Goal: Task Accomplishment & Management: Use online tool/utility

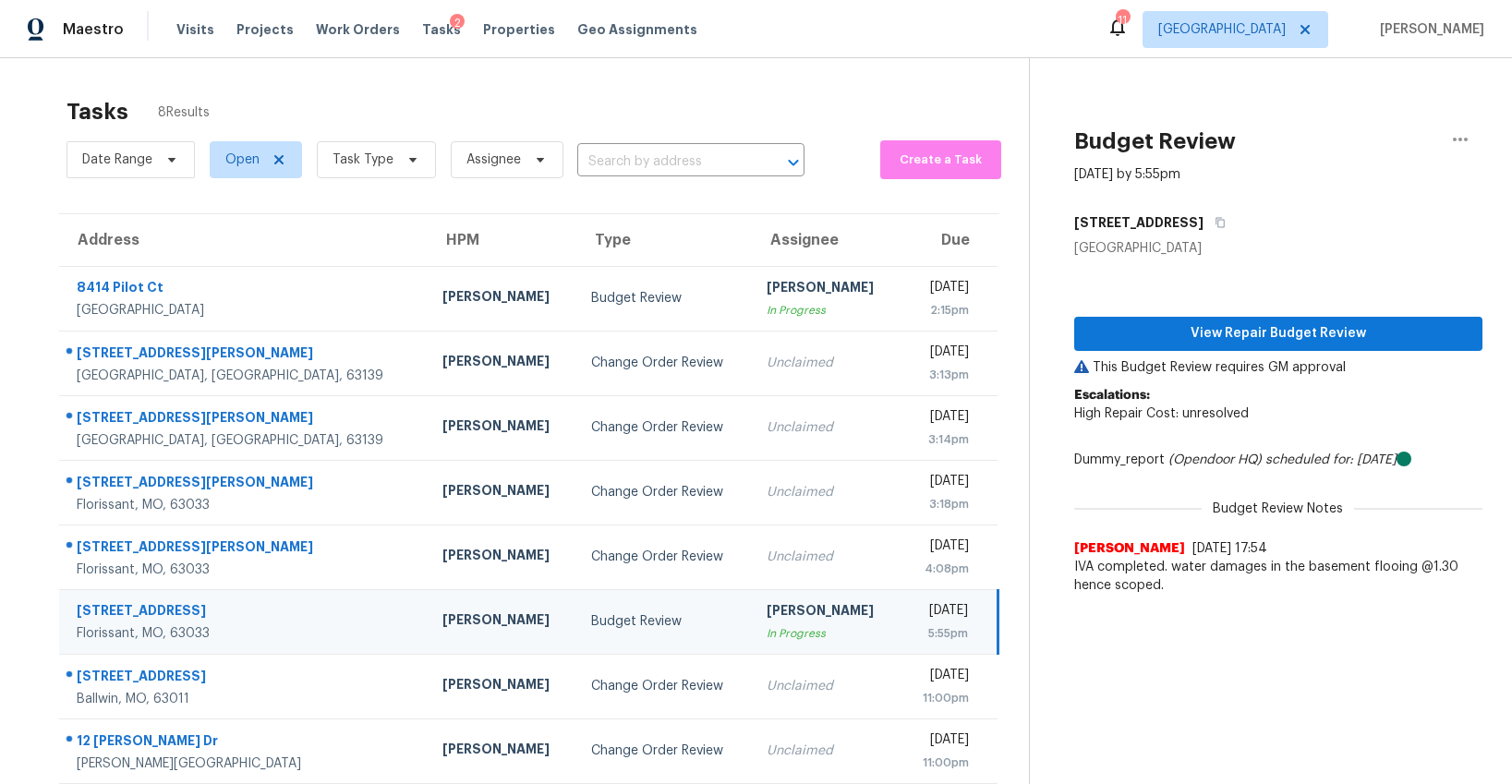
scroll to position [59, 0]
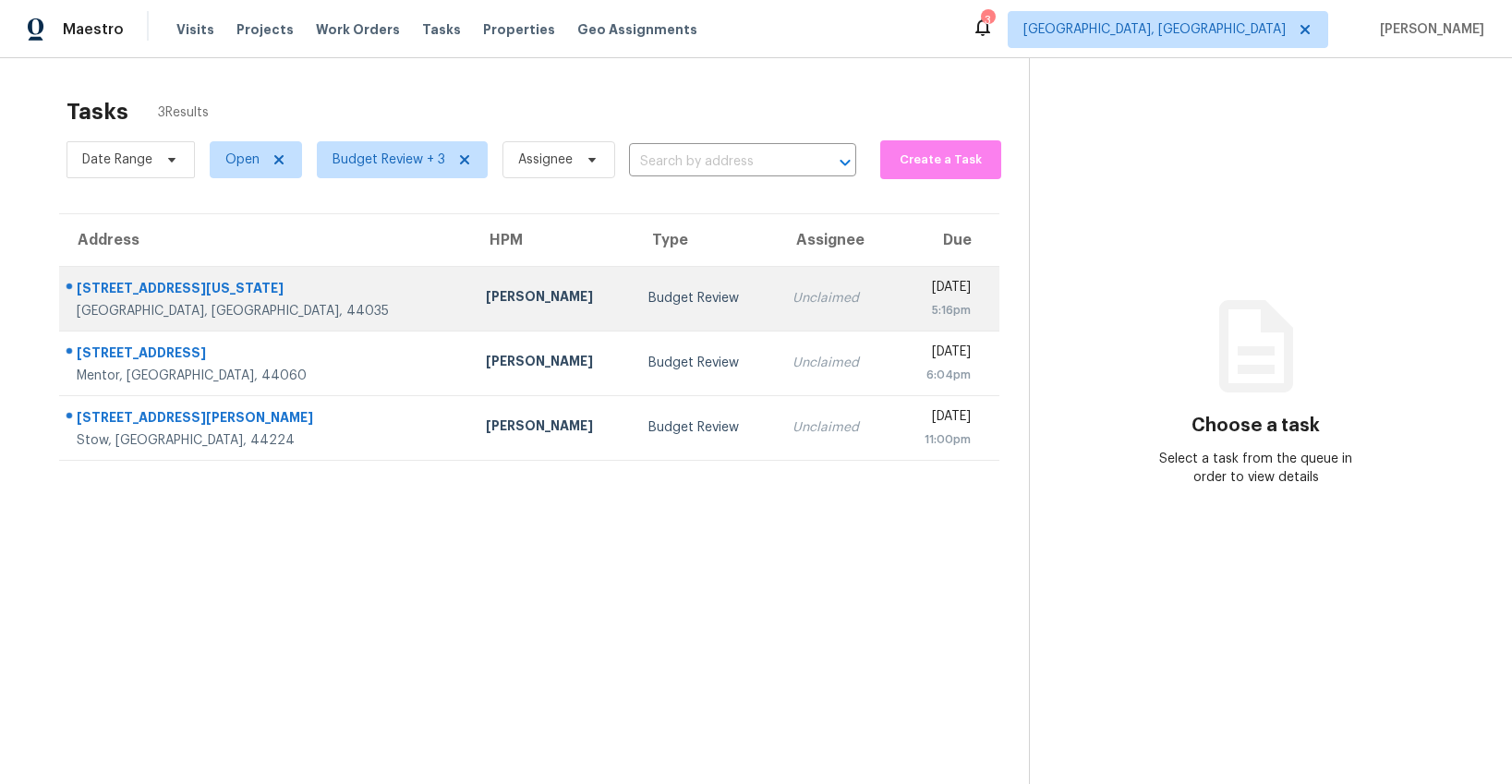
click at [648, 301] on div "Budget Review" at bounding box center [705, 299] width 114 height 19
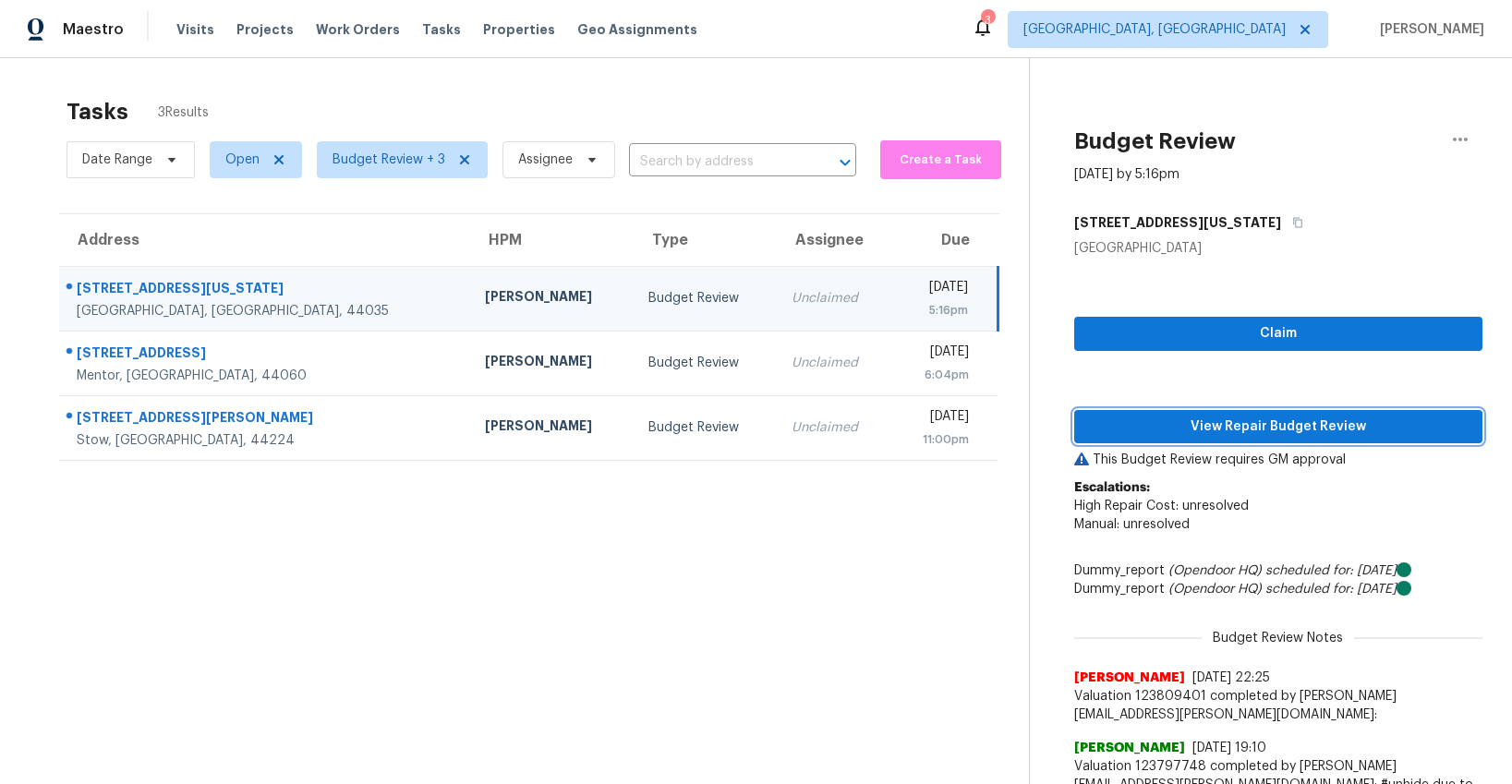
click at [1215, 416] on span "View Repair Budget Review" at bounding box center [1278, 427] width 378 height 23
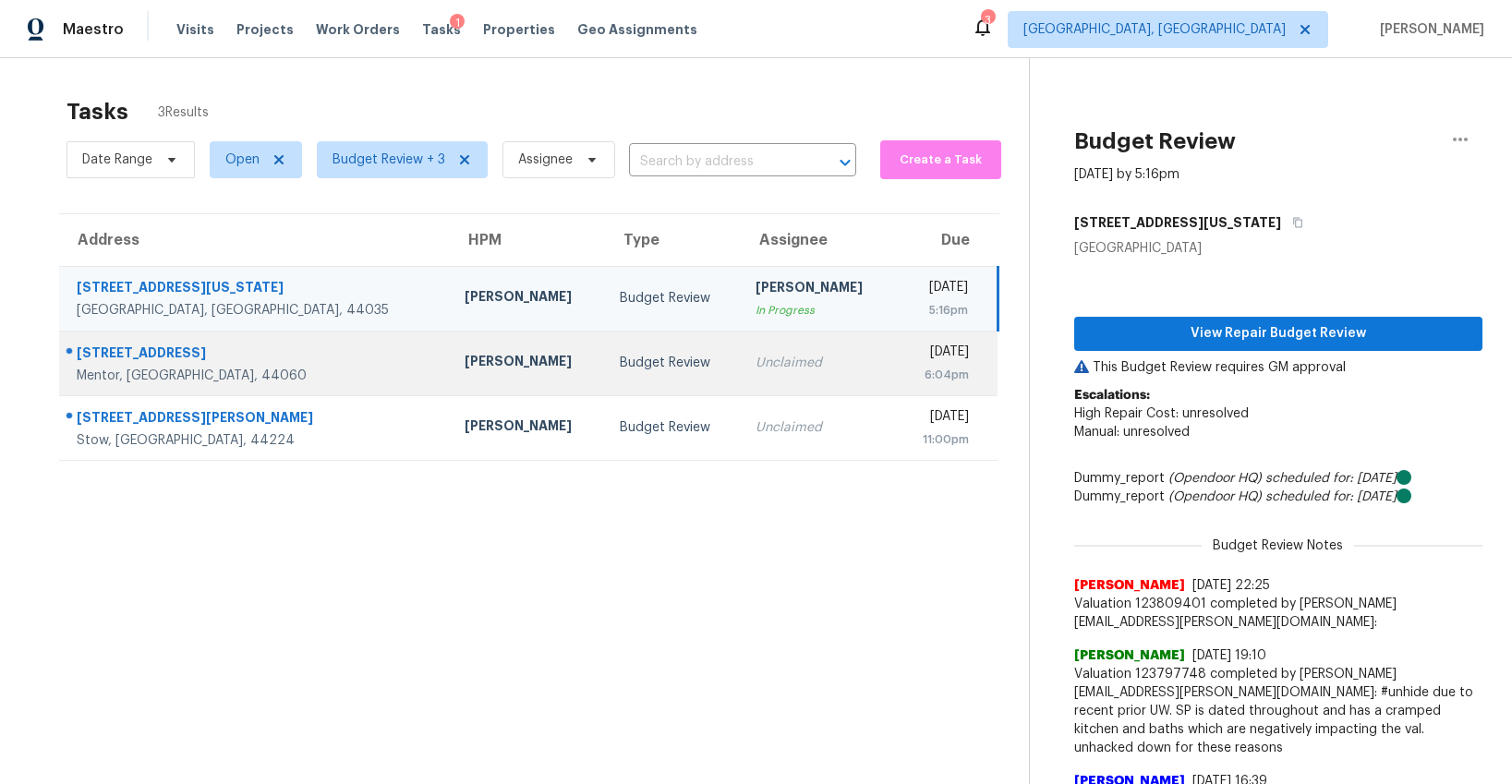
click at [620, 361] on div "Budget Review" at bounding box center [673, 363] width 106 height 19
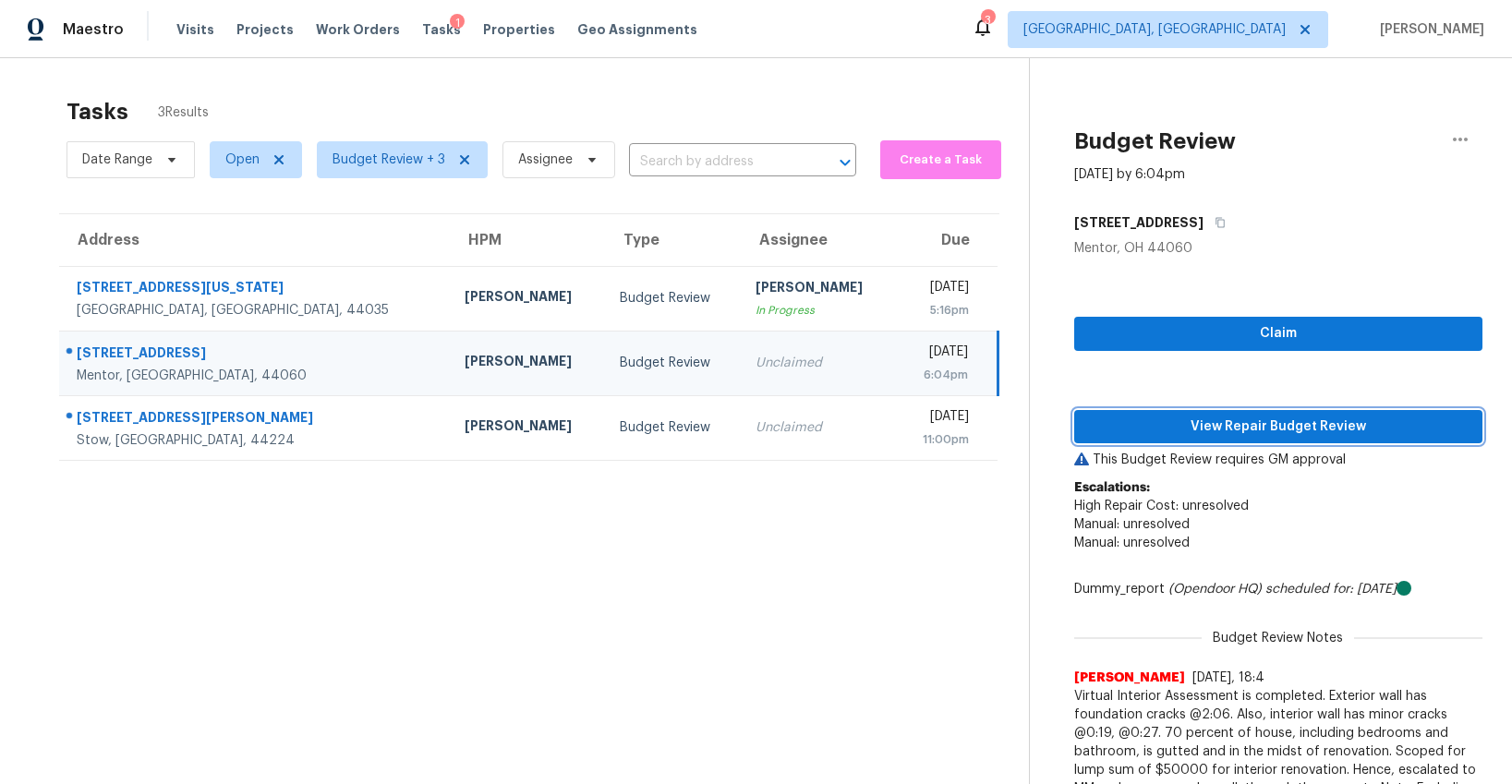
click at [1216, 424] on span "View Repair Budget Review" at bounding box center [1278, 427] width 378 height 23
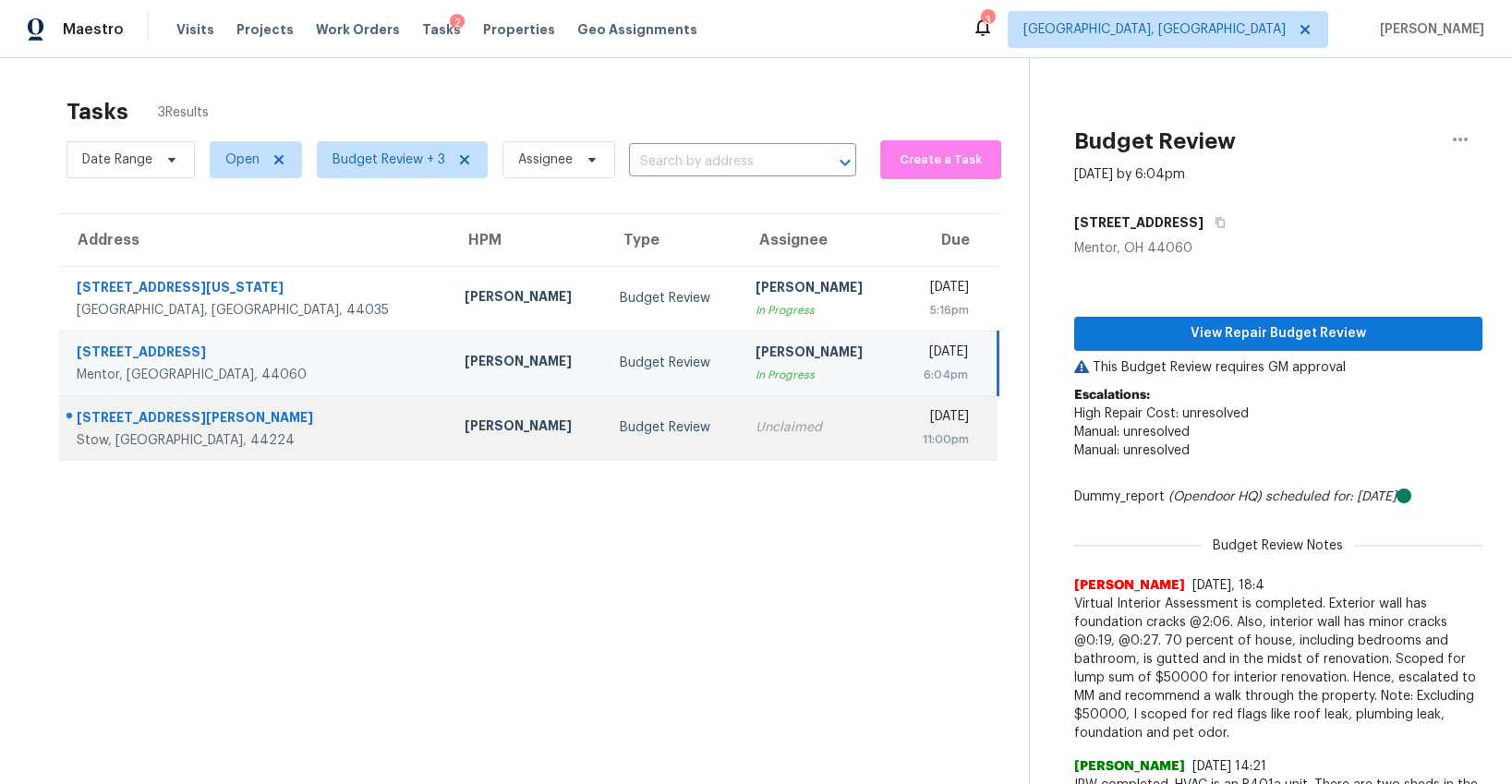
click at [620, 427] on div "Budget Review" at bounding box center [673, 427] width 106 height 19
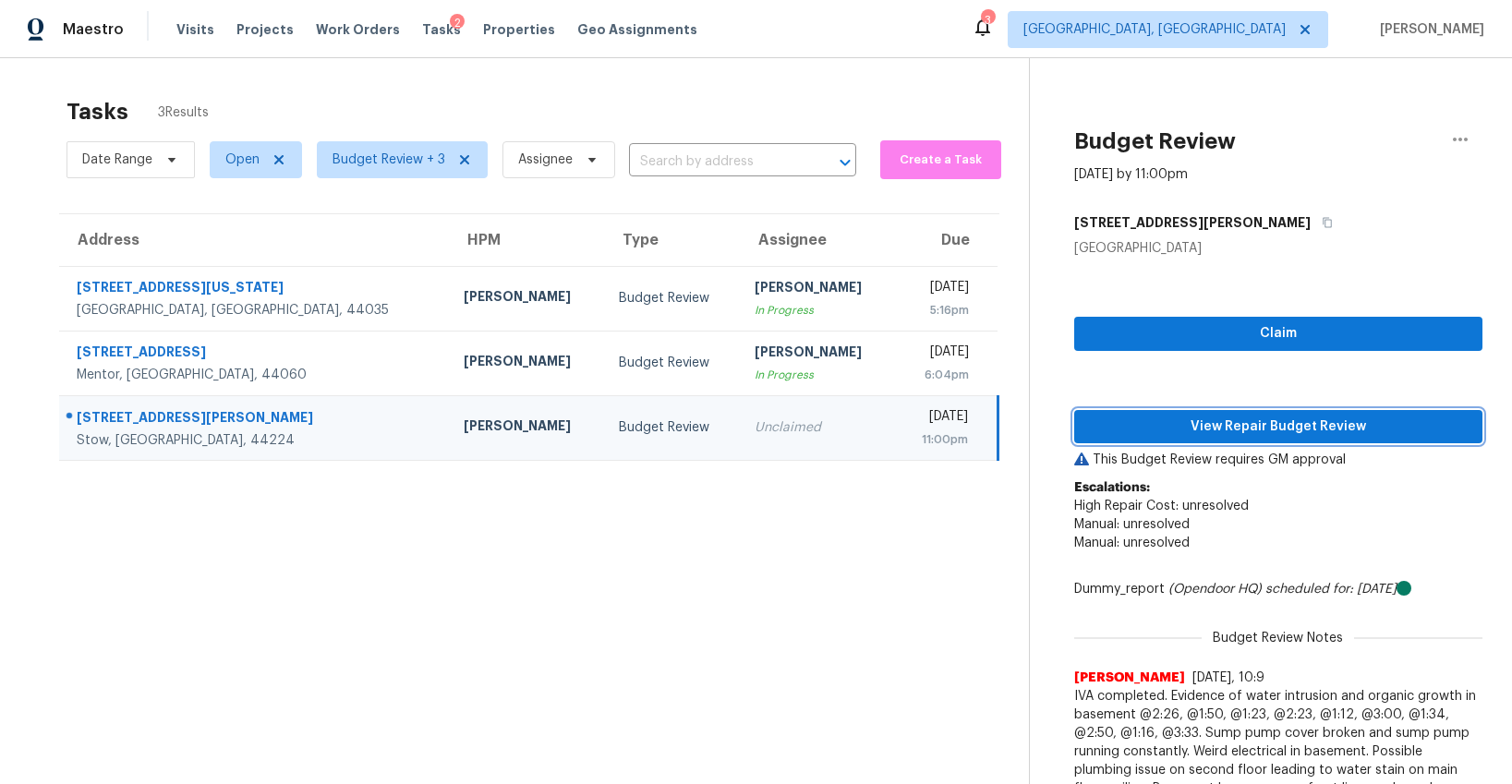
click at [1242, 431] on span "View Repair Budget Review" at bounding box center [1278, 427] width 378 height 23
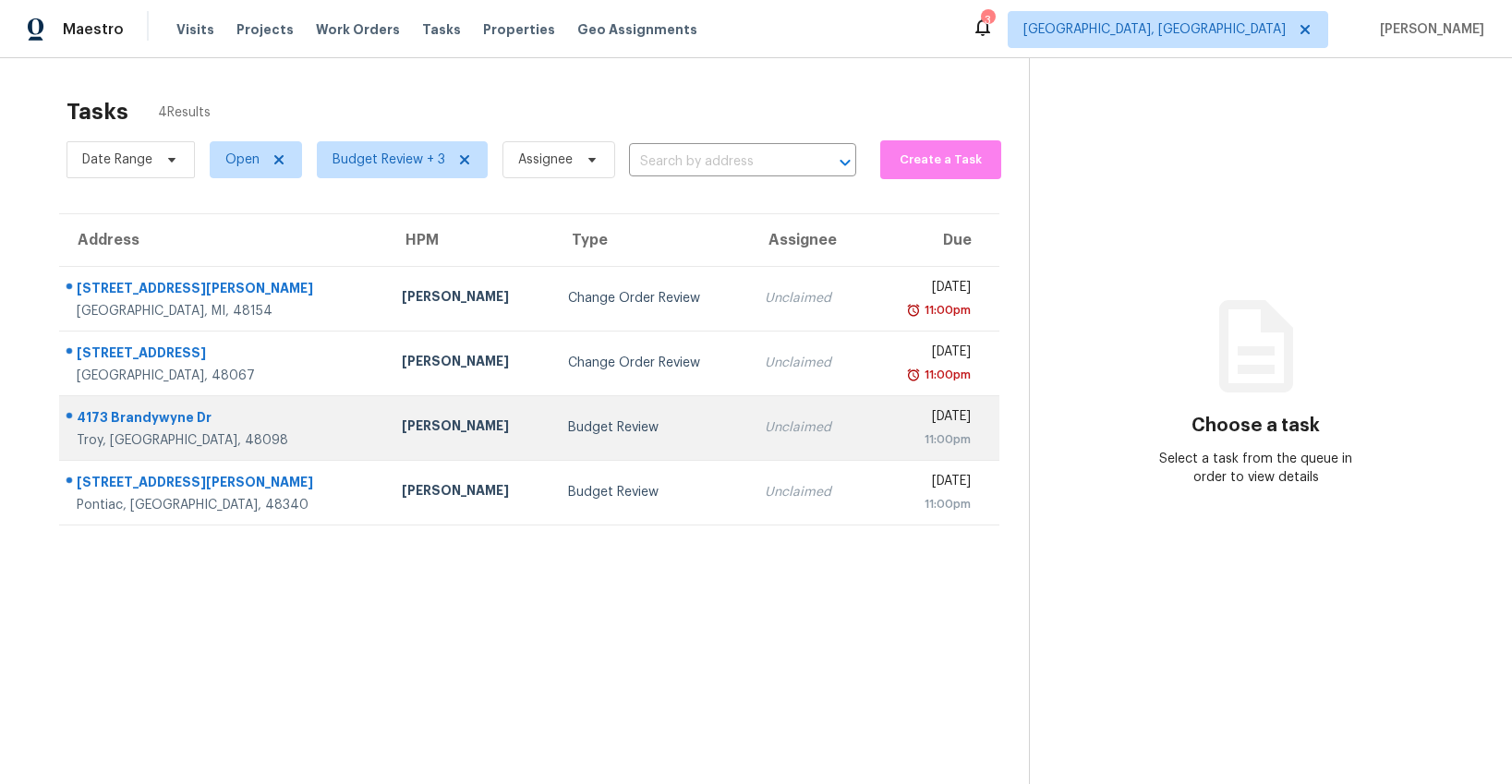
click at [568, 427] on div "Budget Review" at bounding box center [651, 427] width 167 height 19
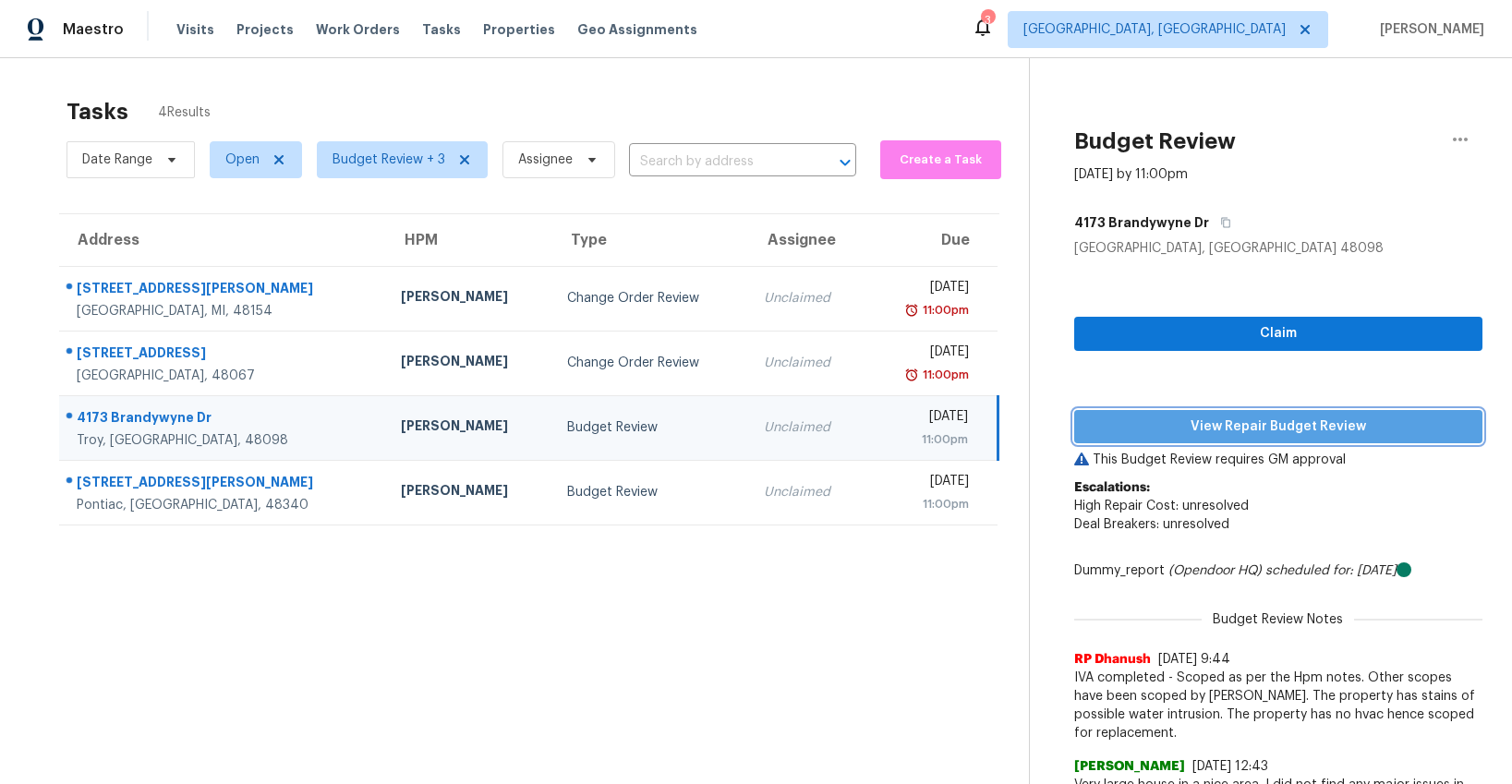
click at [1198, 439] on button "View Repair Budget Review" at bounding box center [1279, 427] width 409 height 34
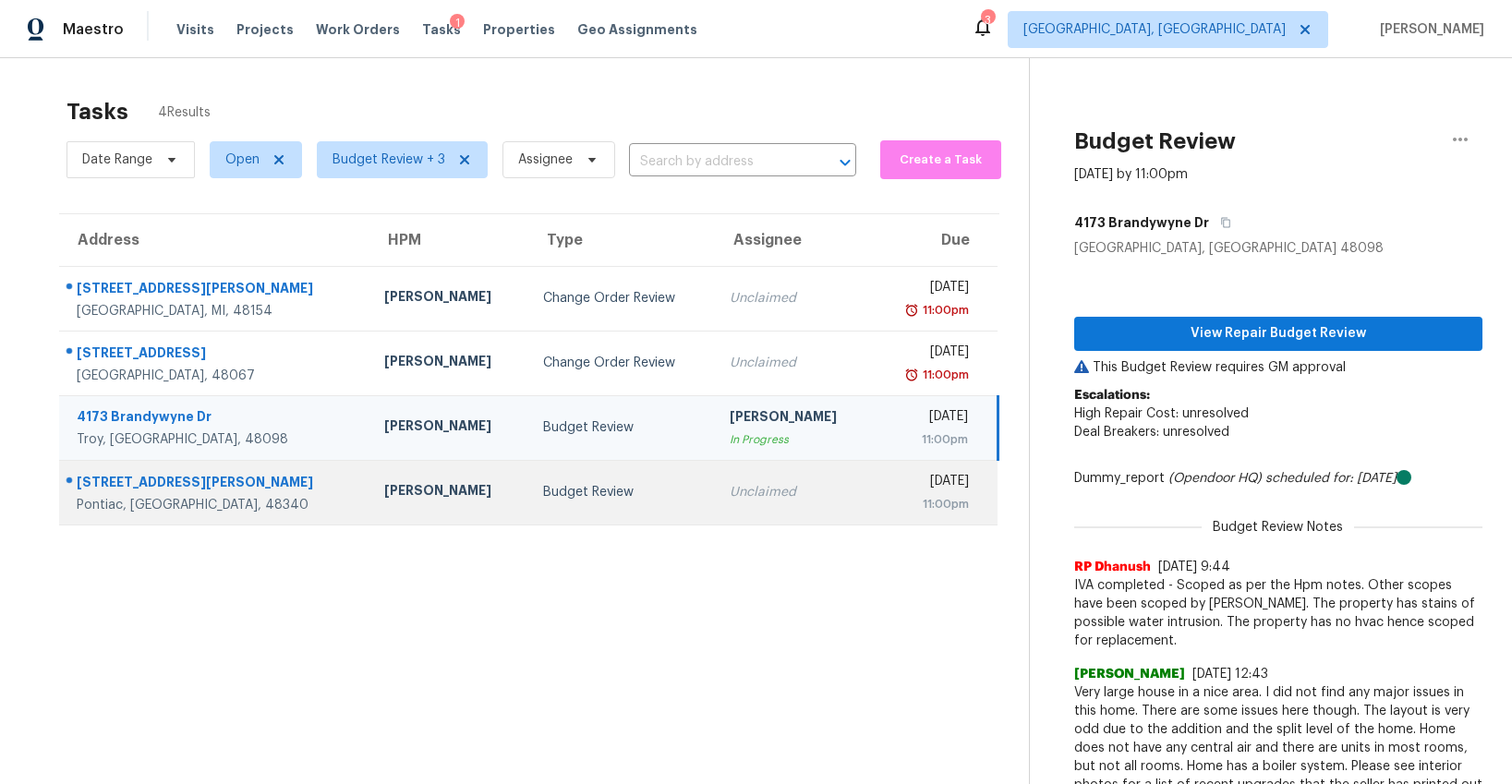
click at [543, 493] on div "Budget Review" at bounding box center [622, 493] width 157 height 19
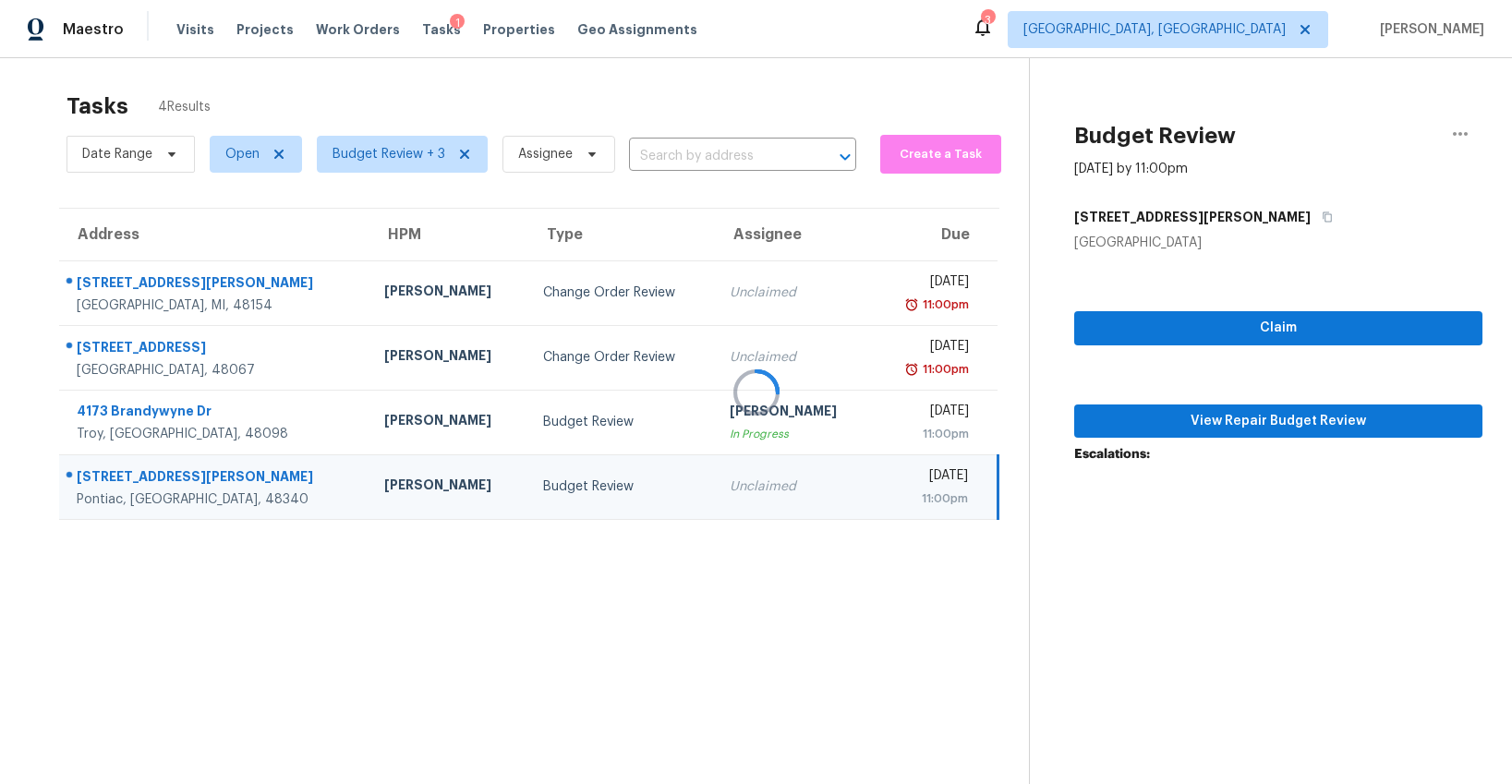
scroll to position [5, 0]
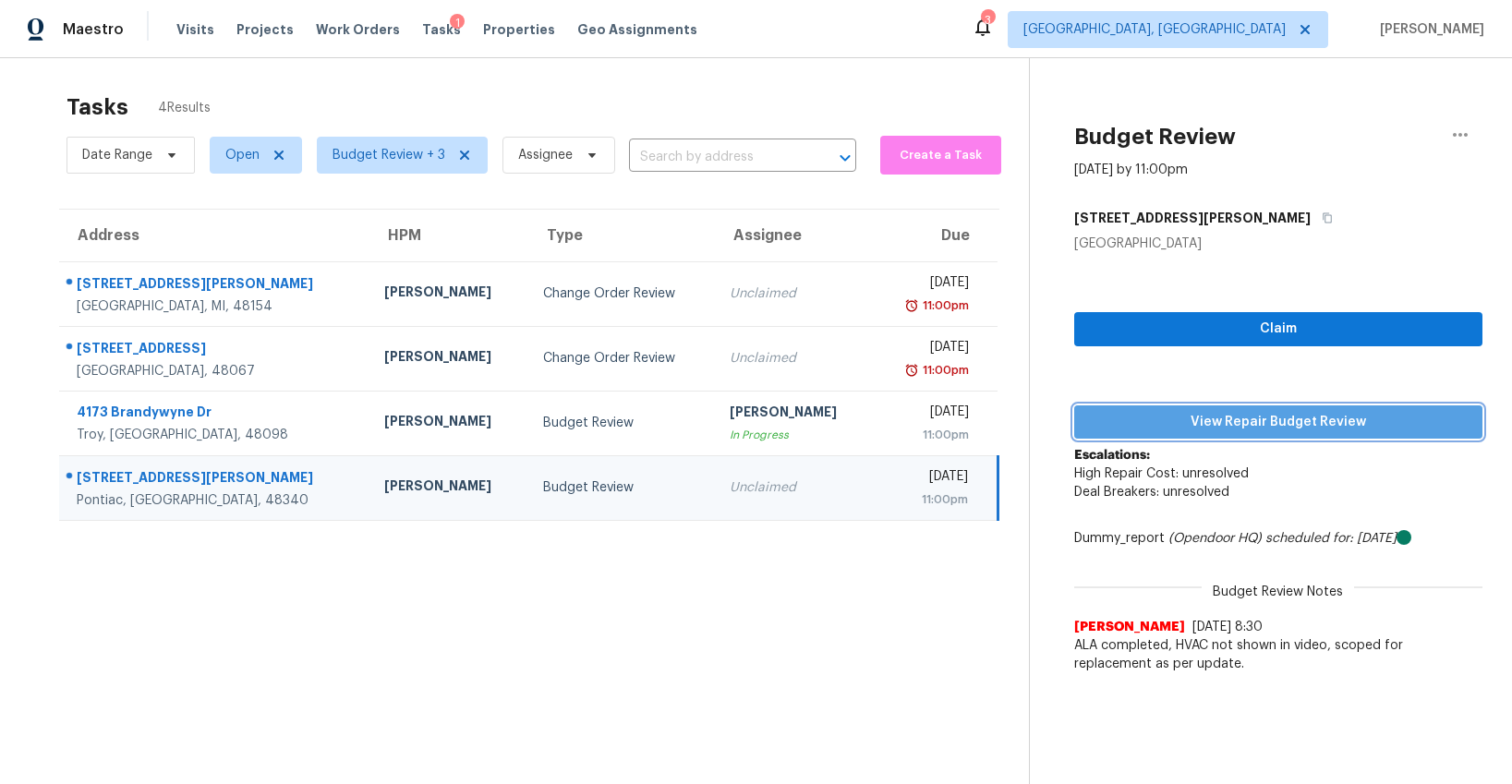
click at [1245, 427] on span "View Repair Budget Review" at bounding box center [1278, 423] width 378 height 23
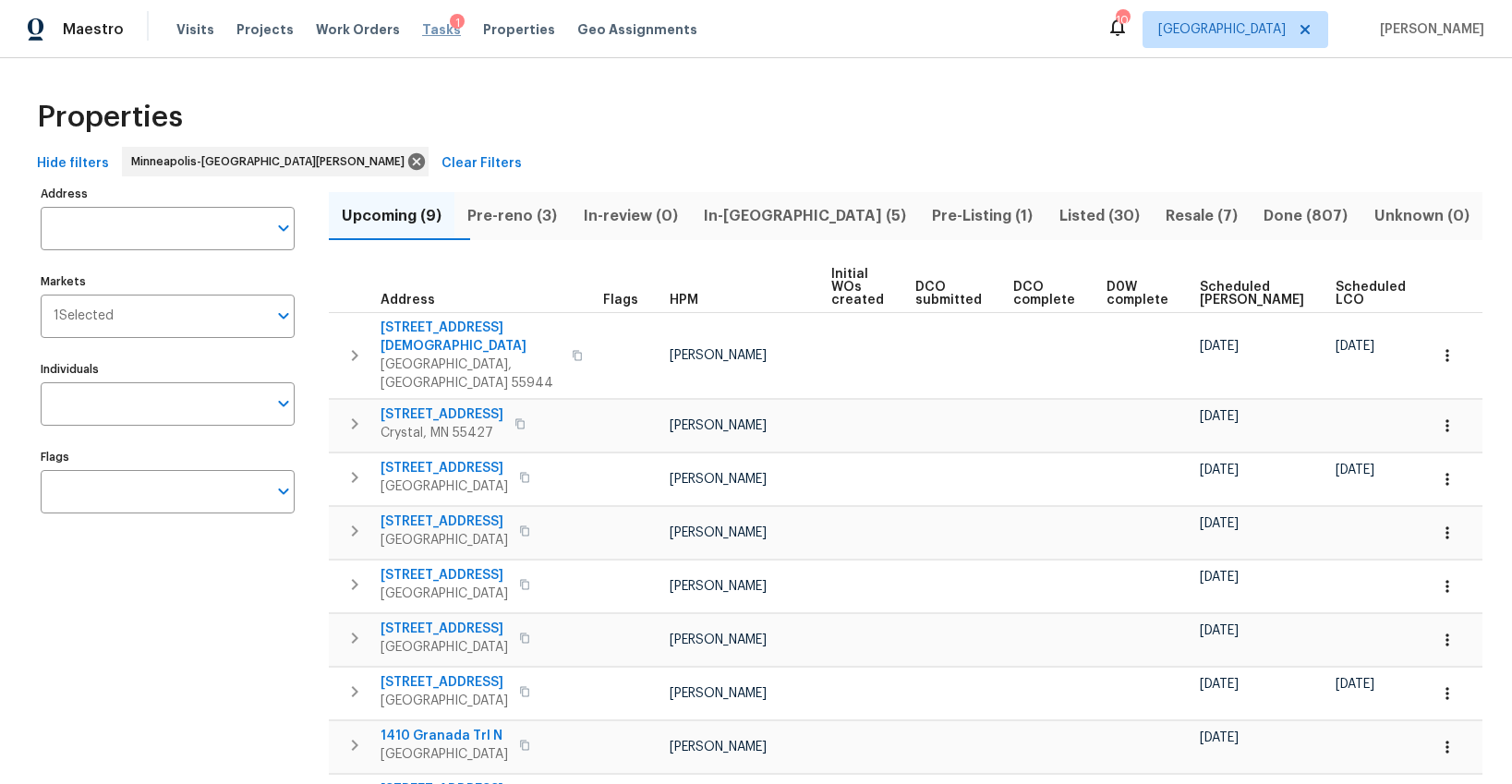
click at [422, 31] on span "Tasks" at bounding box center [441, 29] width 39 height 13
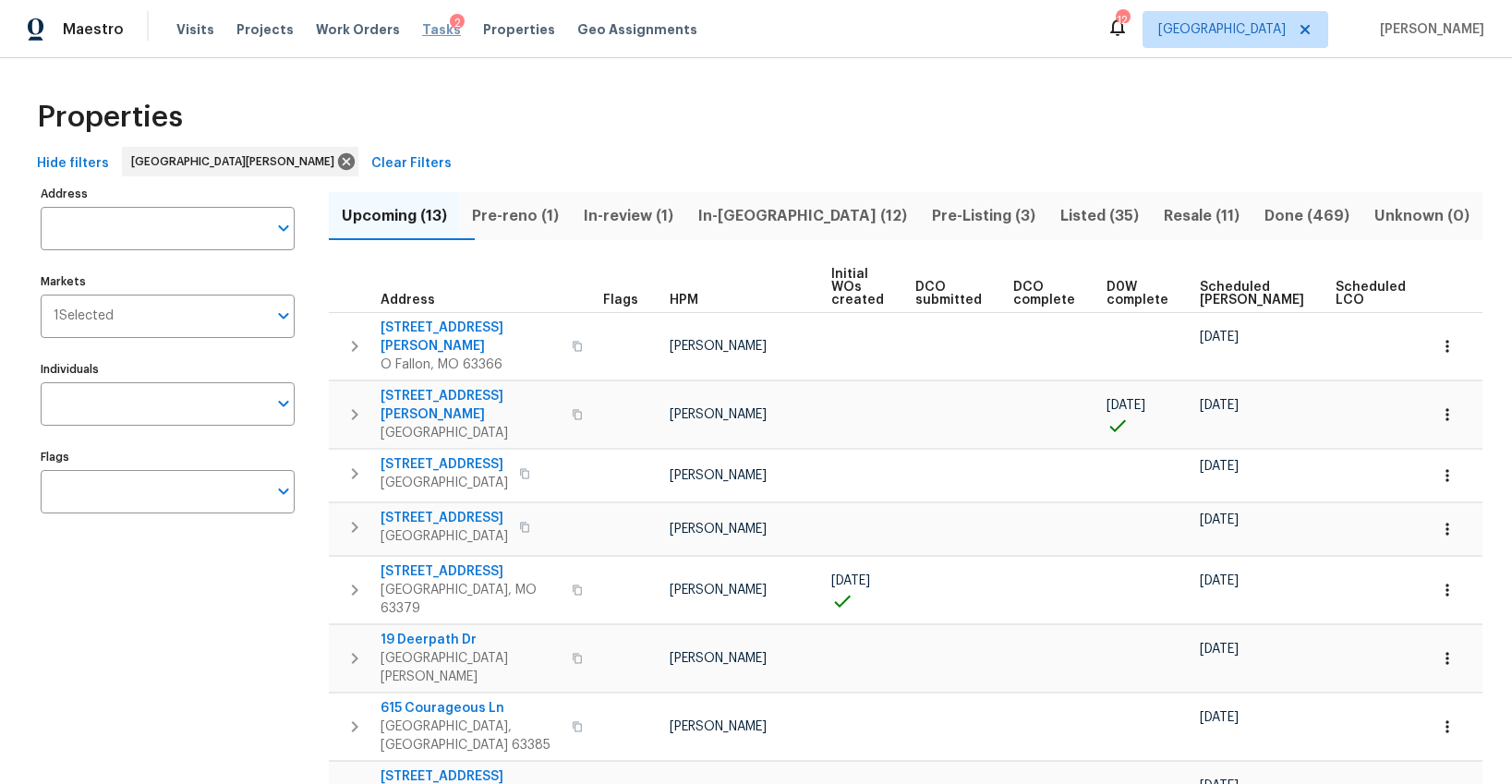
click at [425, 32] on span "Tasks" at bounding box center [441, 29] width 39 height 13
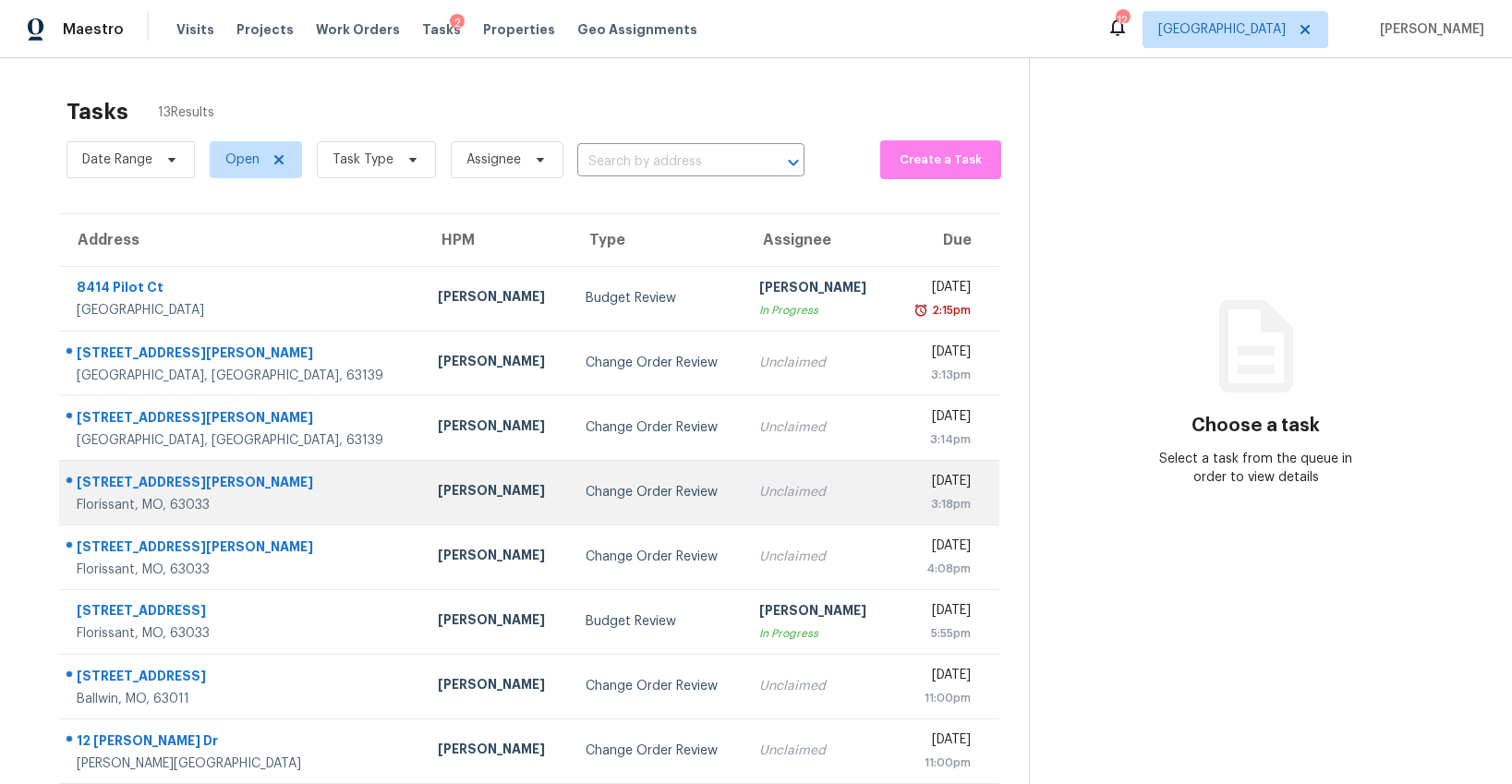
scroll to position [178, 0]
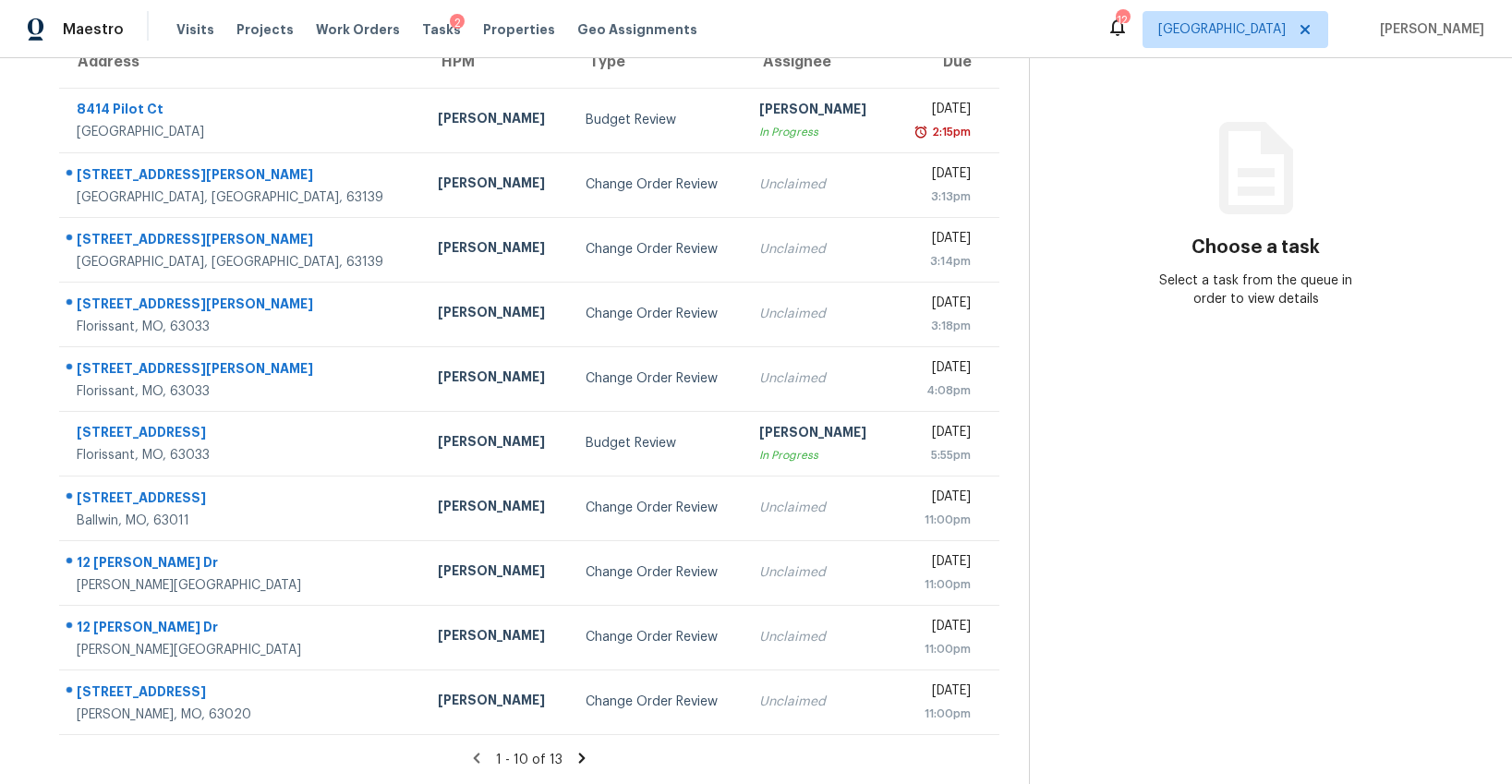
click at [579, 757] on icon at bounding box center [582, 758] width 7 height 10
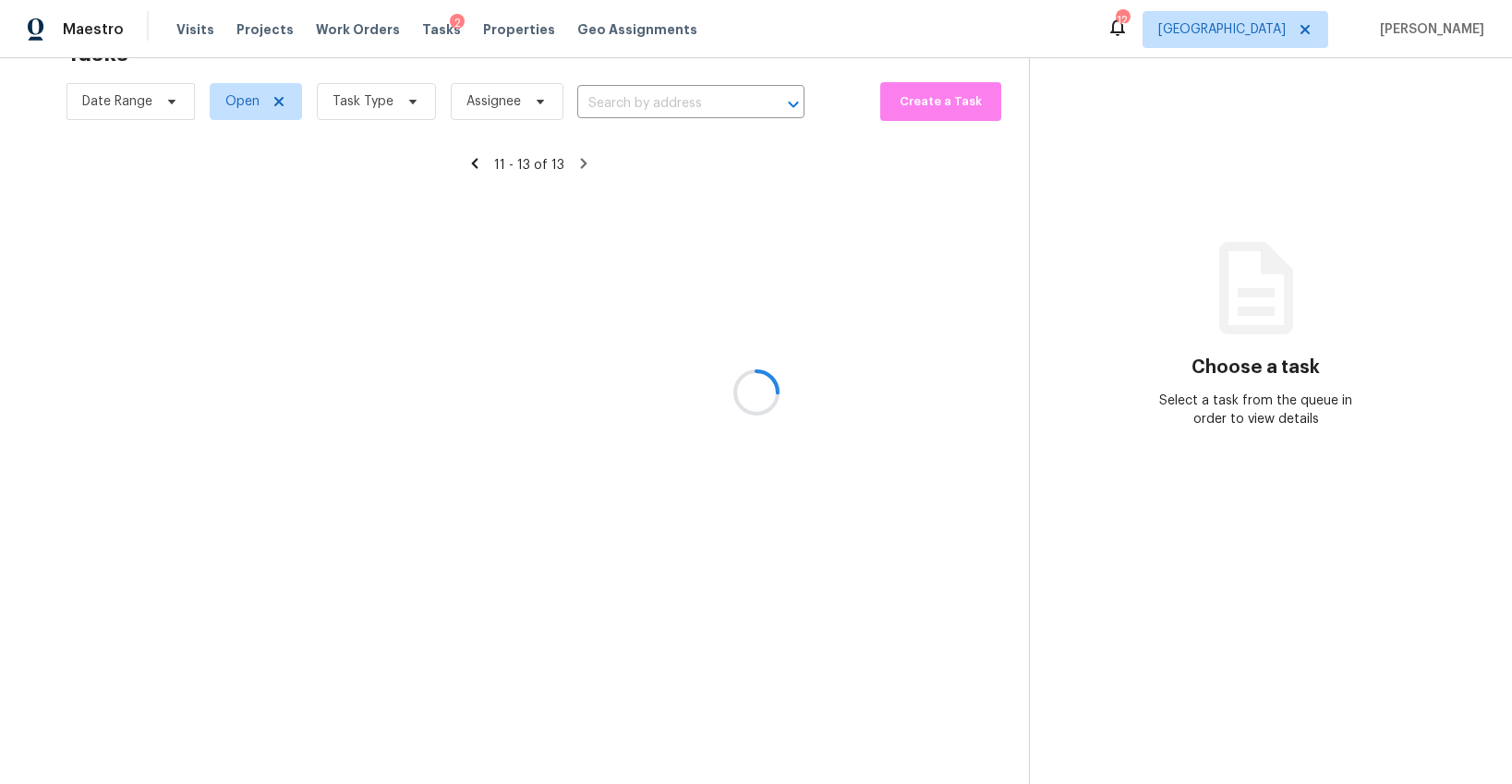
scroll to position [59, 0]
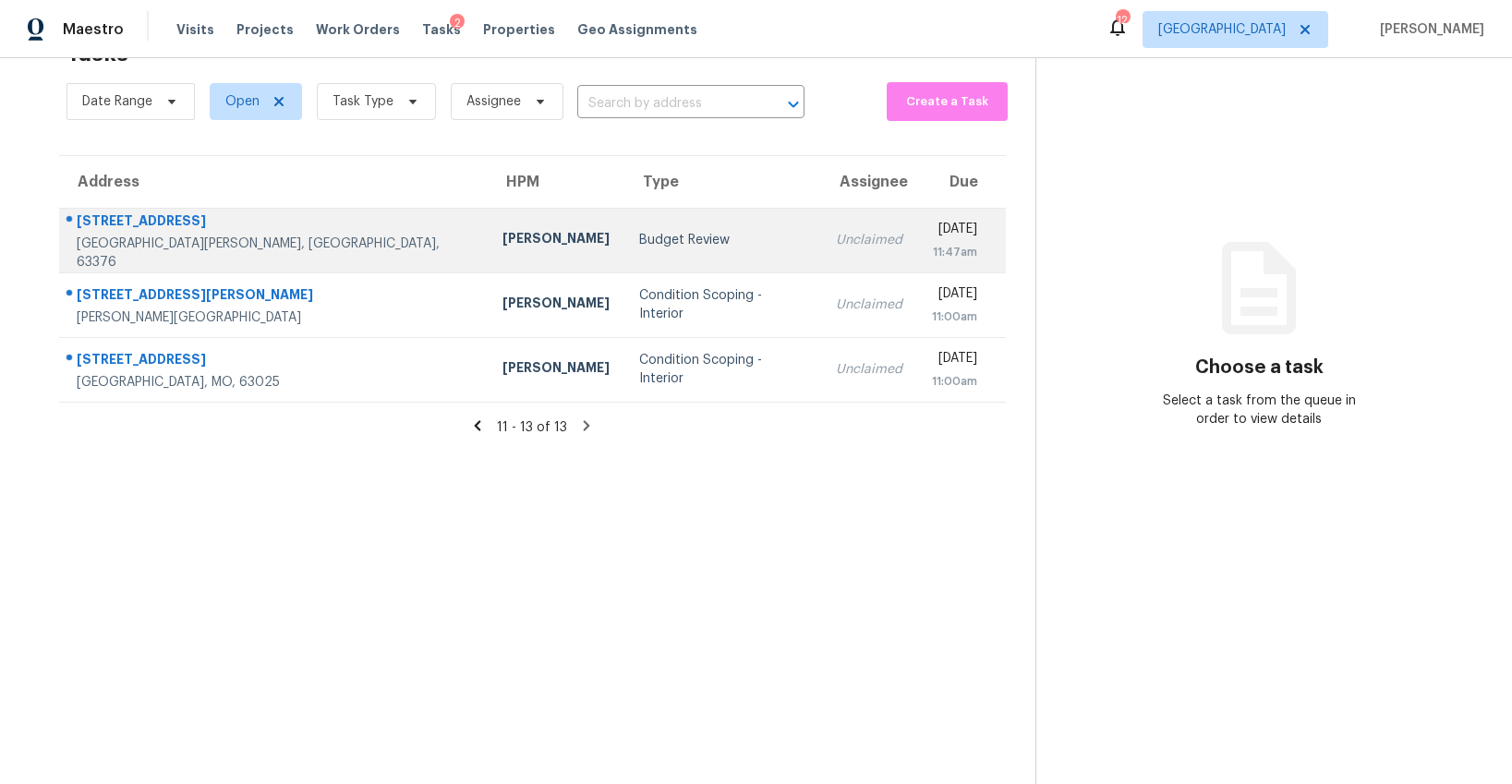
click at [640, 235] on div "Budget Review" at bounding box center [723, 240] width 167 height 19
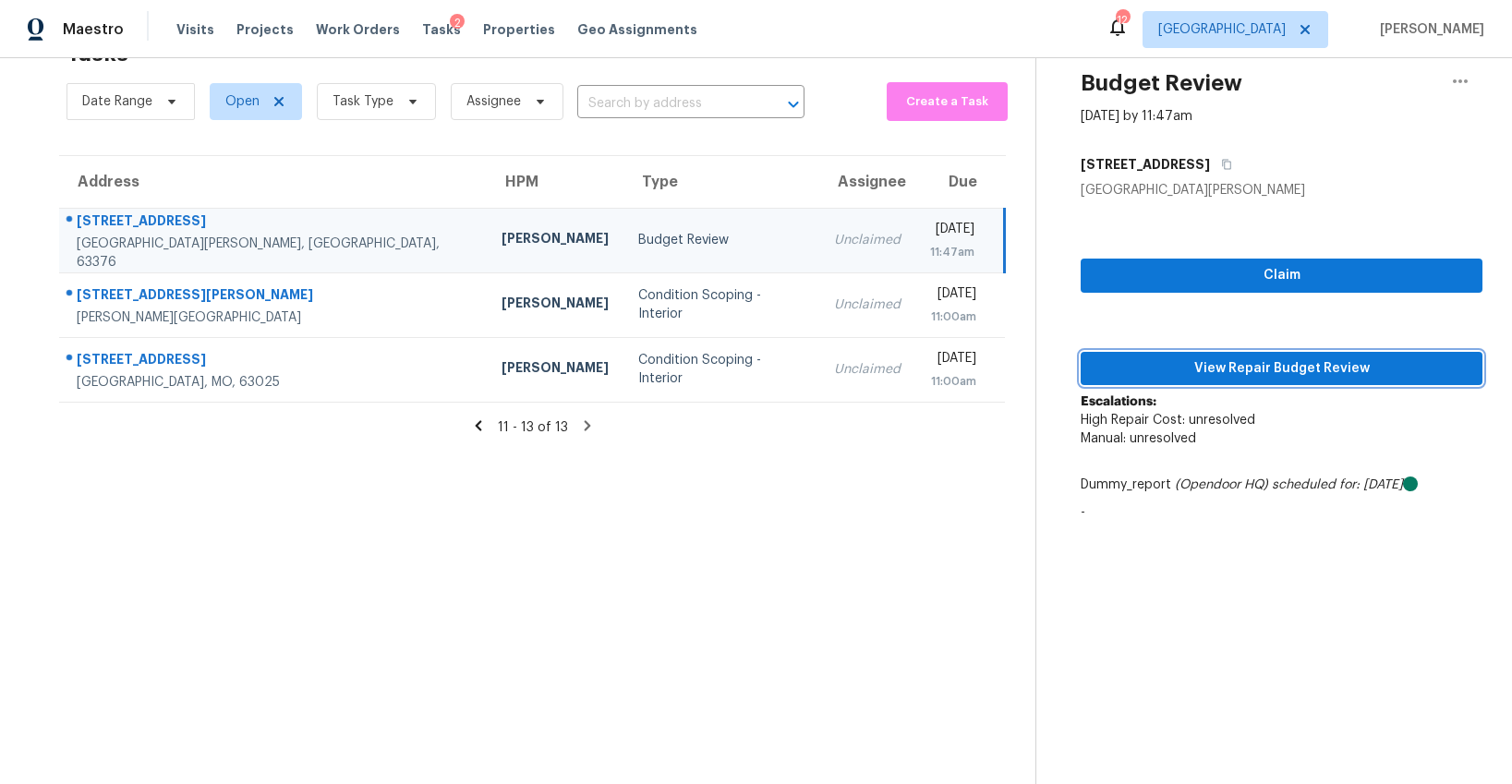
click at [1260, 371] on span "View Repair Budget Review" at bounding box center [1281, 369] width 372 height 23
